Goal: Task Accomplishment & Management: Use online tool/utility

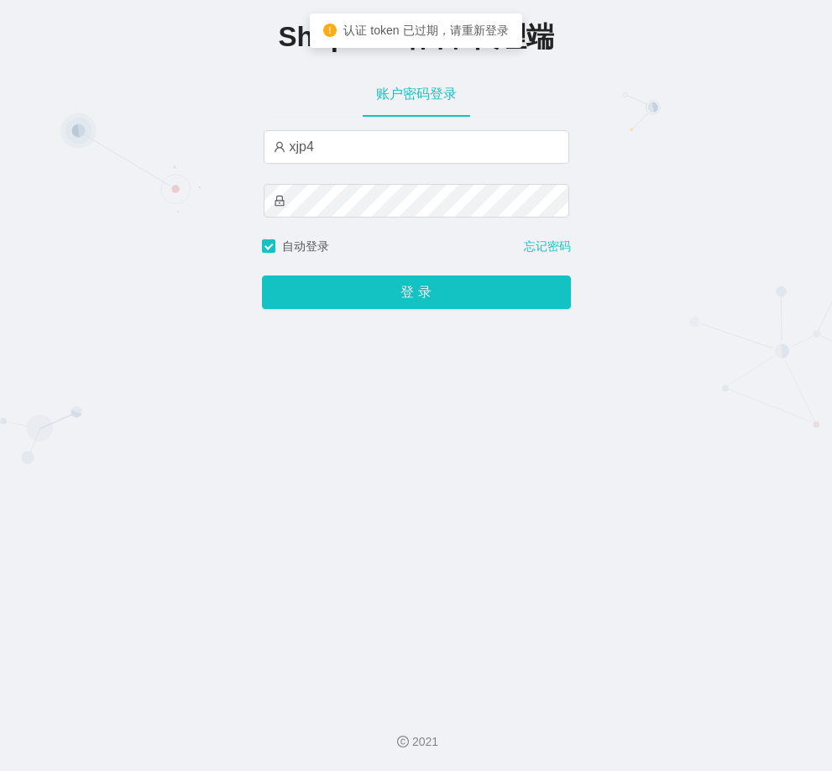
click at [371, 289] on button "登 录" at bounding box center [416, 292] width 309 height 34
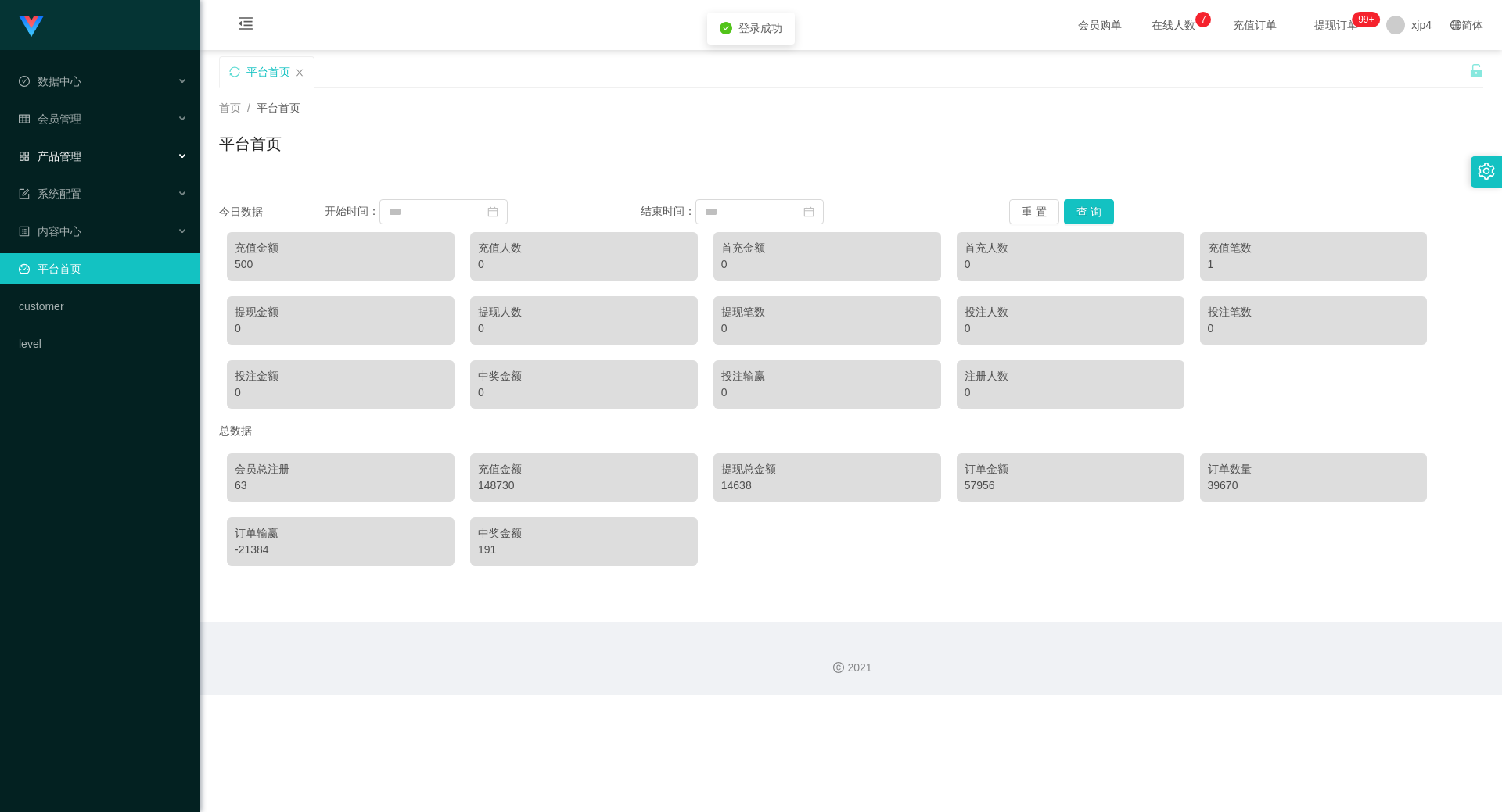
click at [55, 153] on span "产品管理" at bounding box center [49, 156] width 62 height 12
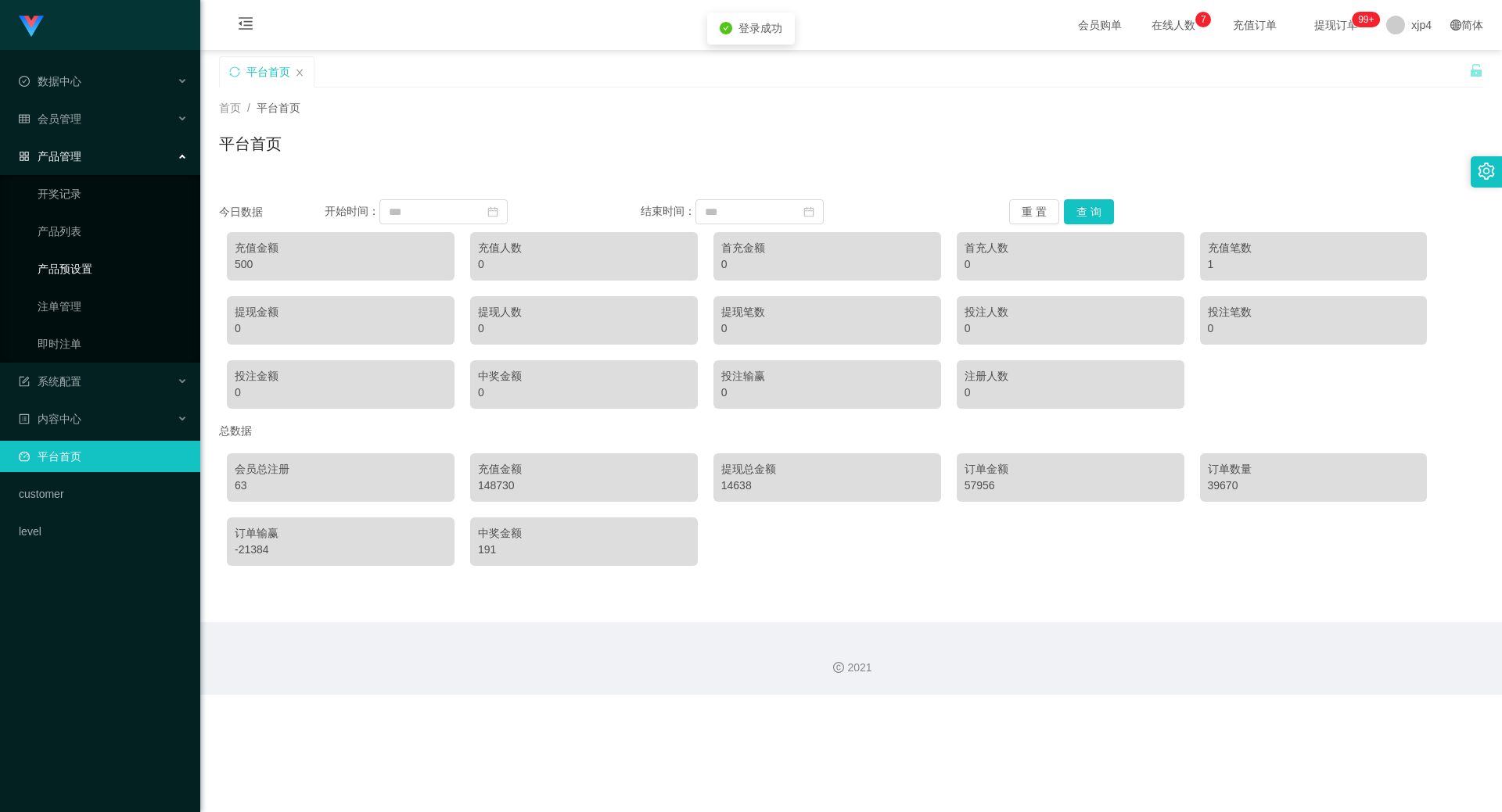
click at [86, 264] on link "产品预设置" at bounding box center [112, 269] width 150 height 32
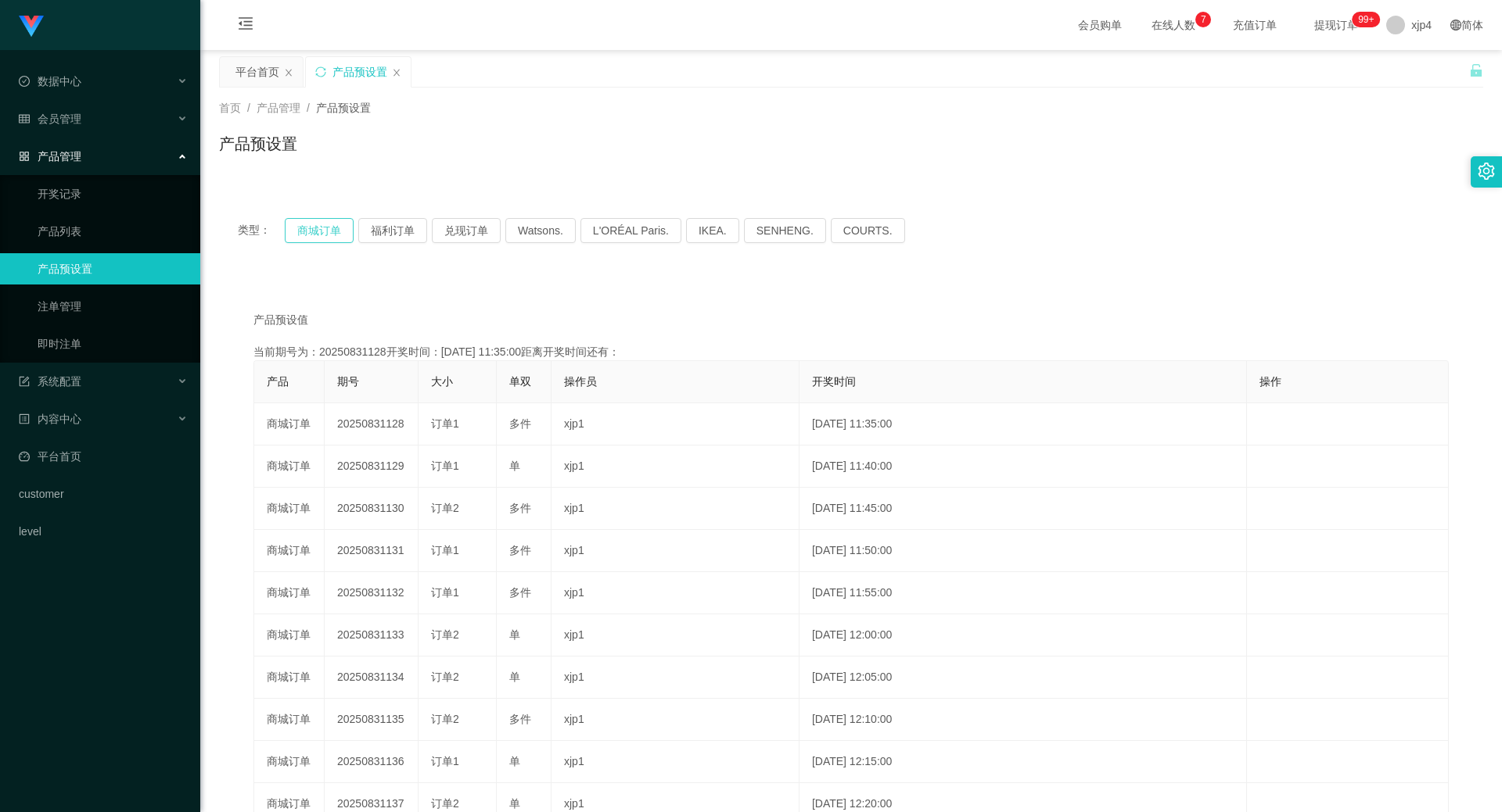
click at [317, 222] on button "商城订单" at bounding box center [320, 230] width 69 height 25
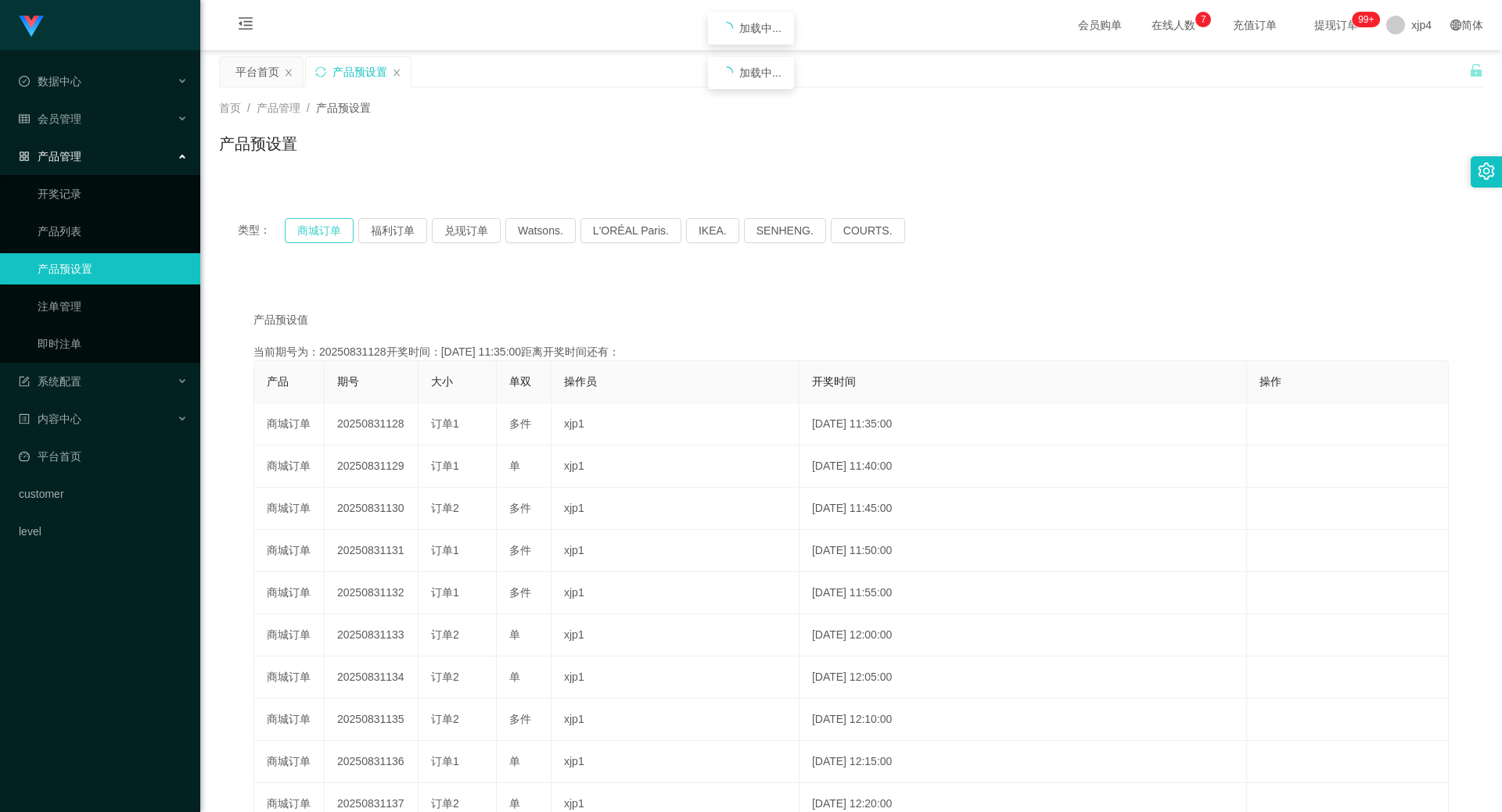
click at [317, 222] on button "商城订单" at bounding box center [320, 230] width 69 height 25
click at [309, 243] on div "类型： 商城订单 福利订单 兑现订单 Watsons. L'ORÉAL Paris. IKEA. [GEOGRAPHIC_DATA]. COURTS." at bounding box center [851, 230] width 1264 height 62
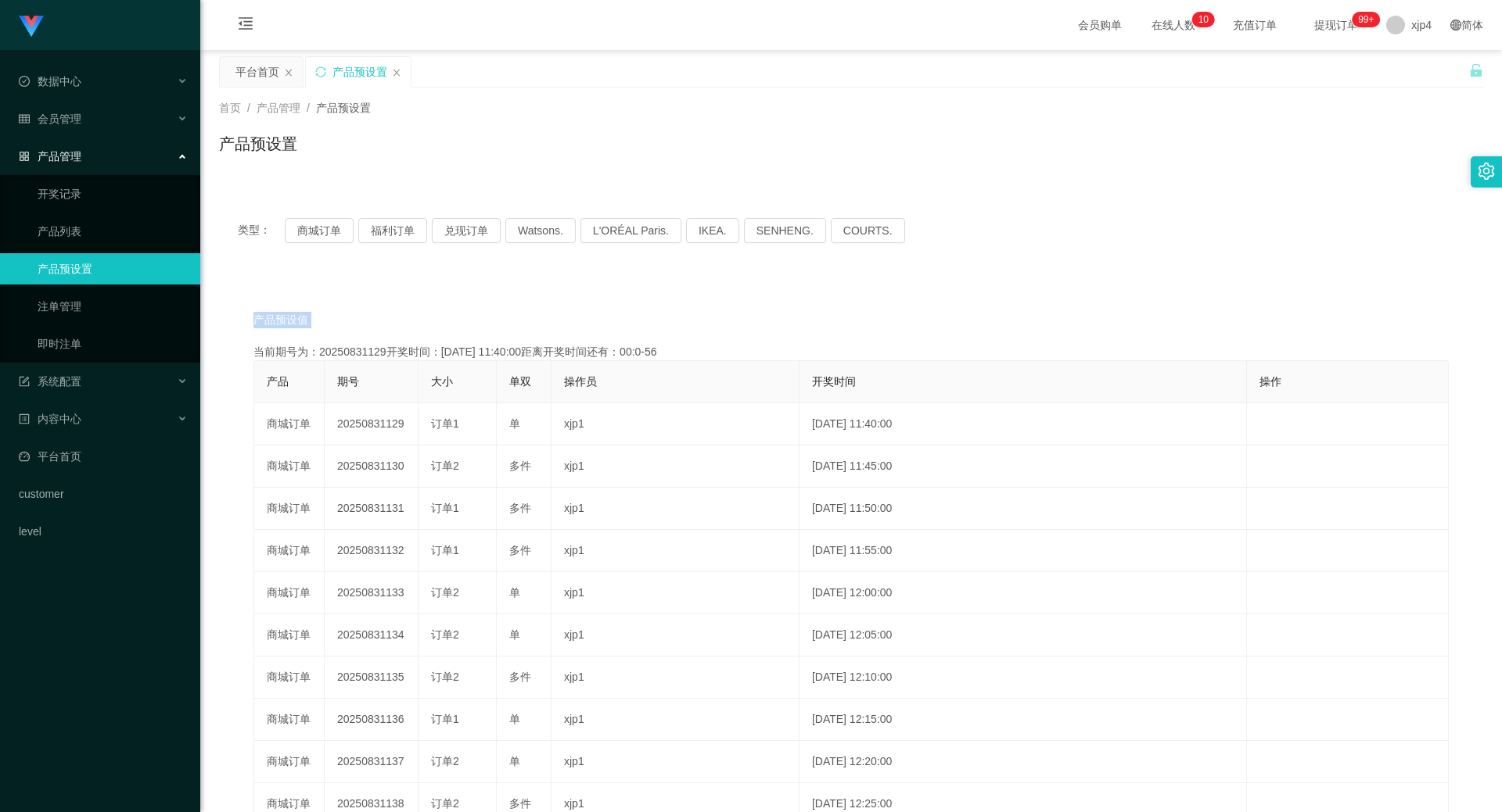
click at [309, 243] on div "类型： 商城订单 福利订单 兑现订单 Watsons. L'ORÉAL Paris. IKEA. [GEOGRAPHIC_DATA]. COURTS." at bounding box center [851, 230] width 1264 height 62
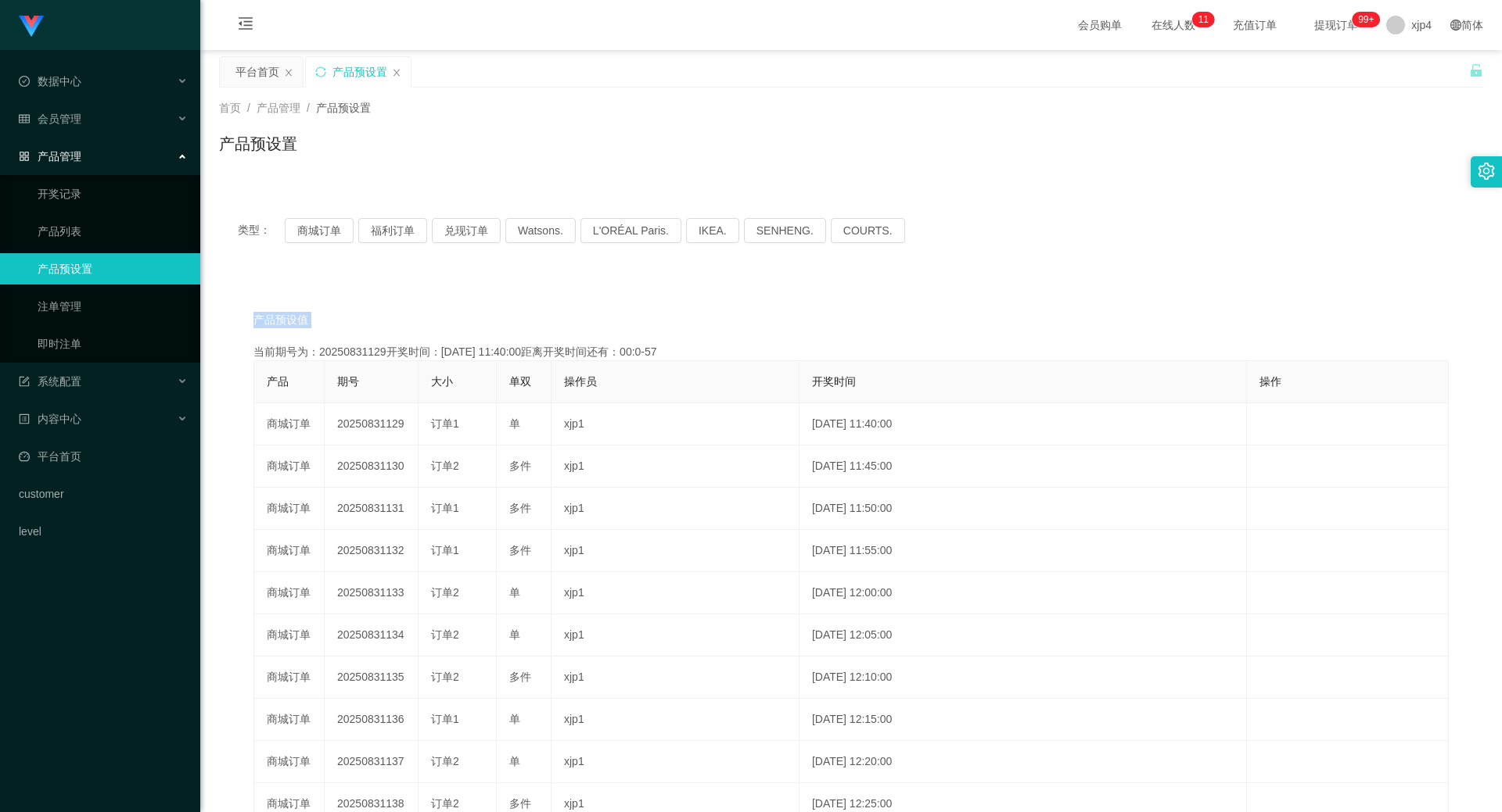
click at [309, 243] on div "类型： 商城订单 福利订单 兑现订单 Watsons. L'ORÉAL Paris. IKEA. [GEOGRAPHIC_DATA]. COURTS." at bounding box center [851, 230] width 1264 height 62
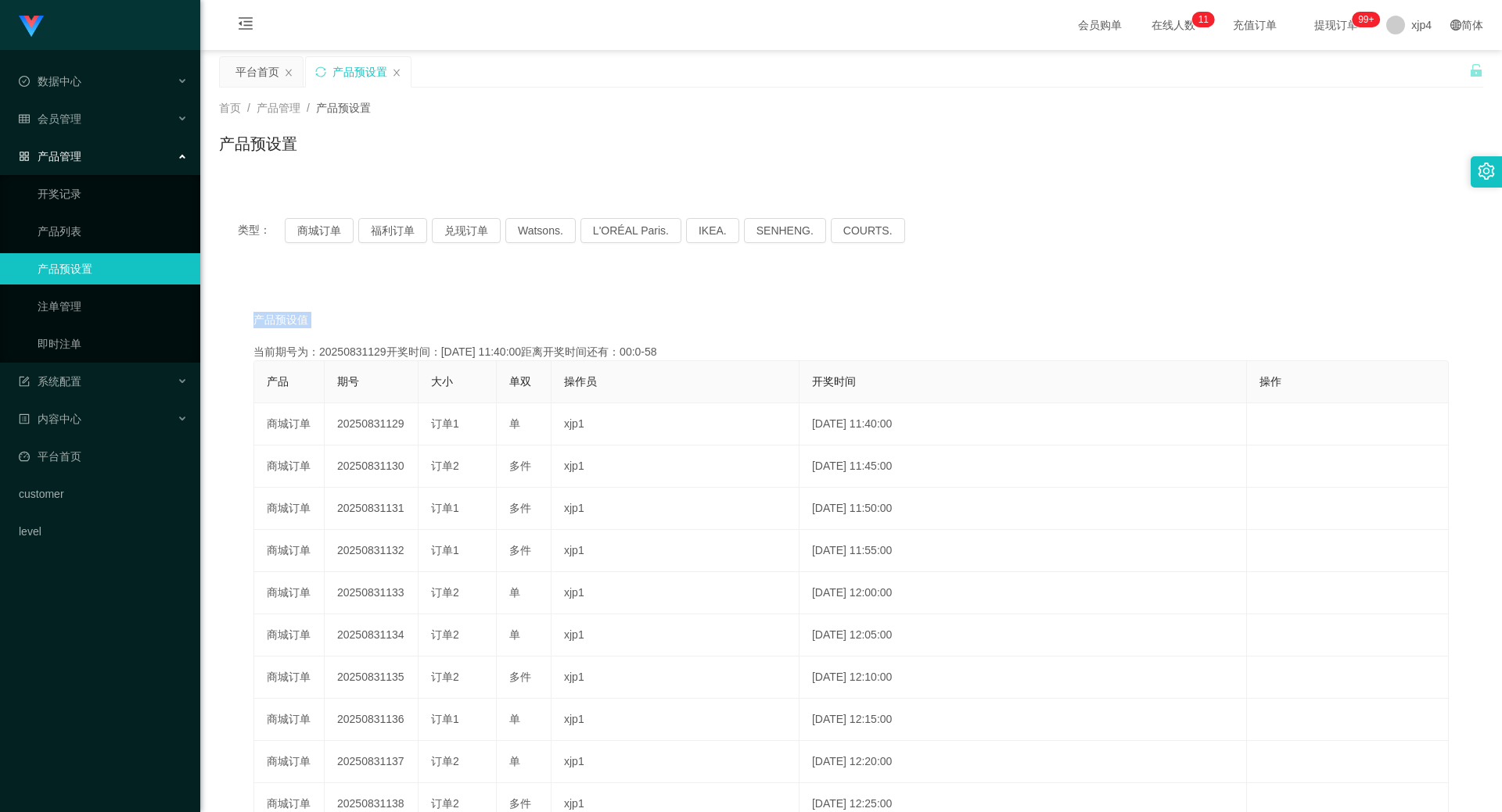
click at [309, 243] on div "类型： 商城订单 福利订单 兑现订单 Watsons. L'ORÉAL Paris. IKEA. [GEOGRAPHIC_DATA]. COURTS." at bounding box center [851, 230] width 1264 height 62
